Goal: Task Accomplishment & Management: Complete application form

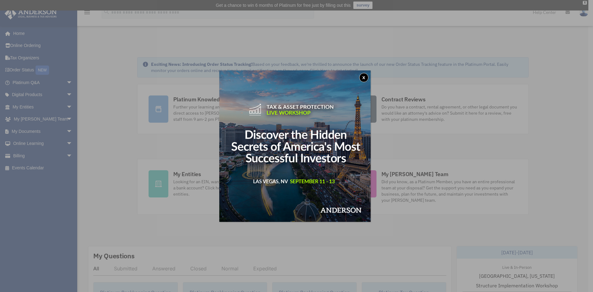
click at [365, 78] on button "x" at bounding box center [363, 77] width 9 height 9
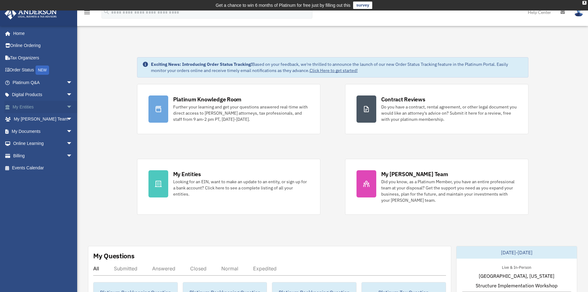
click at [66, 104] on span "arrow_drop_down" at bounding box center [72, 107] width 12 height 13
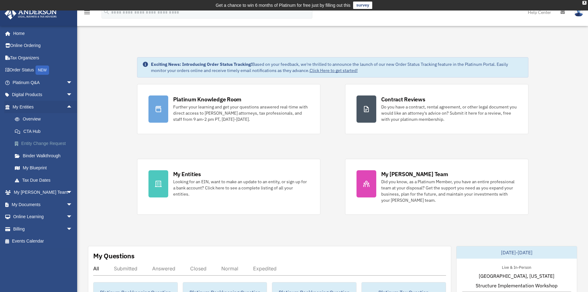
click at [31, 144] on link "Entity Change Request" at bounding box center [45, 143] width 73 height 12
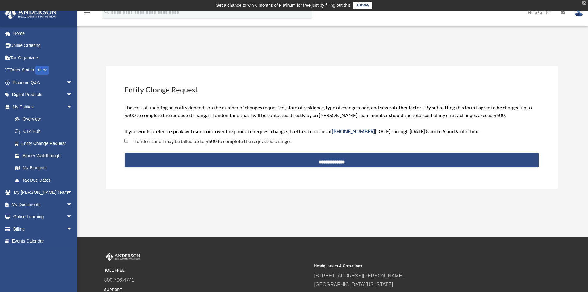
click at [583, 3] on div "X" at bounding box center [584, 3] width 4 height 4
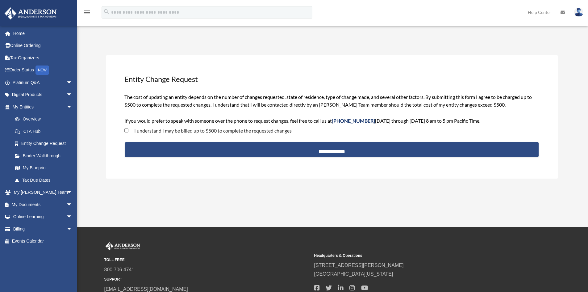
click at [577, 10] on img at bounding box center [578, 12] width 9 height 9
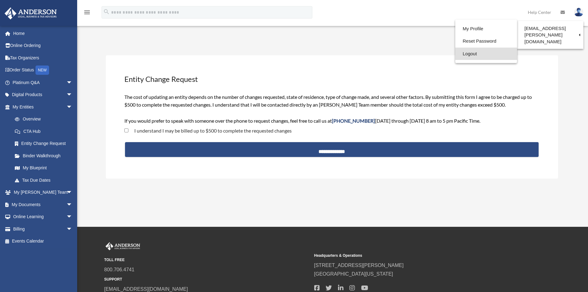
click at [469, 54] on link "Logout" at bounding box center [486, 54] width 62 height 13
